Goal: Find specific page/section

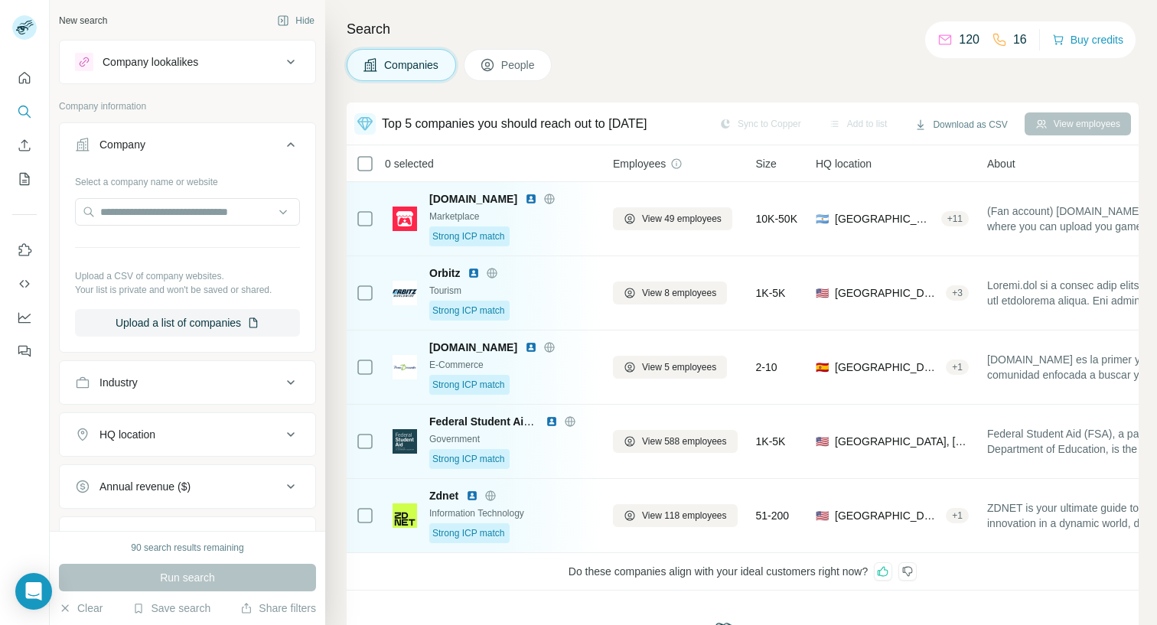
click at [499, 60] on button "People" at bounding box center [508, 65] width 89 height 32
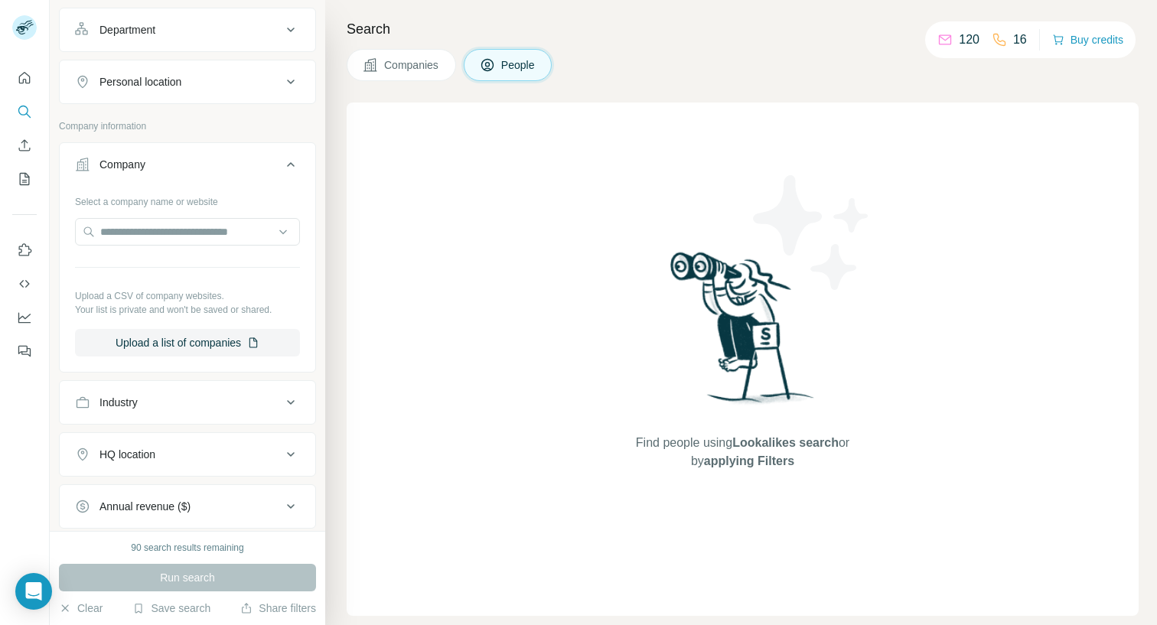
scroll to position [233, 0]
